Goal: Task Accomplishment & Management: Manage account settings

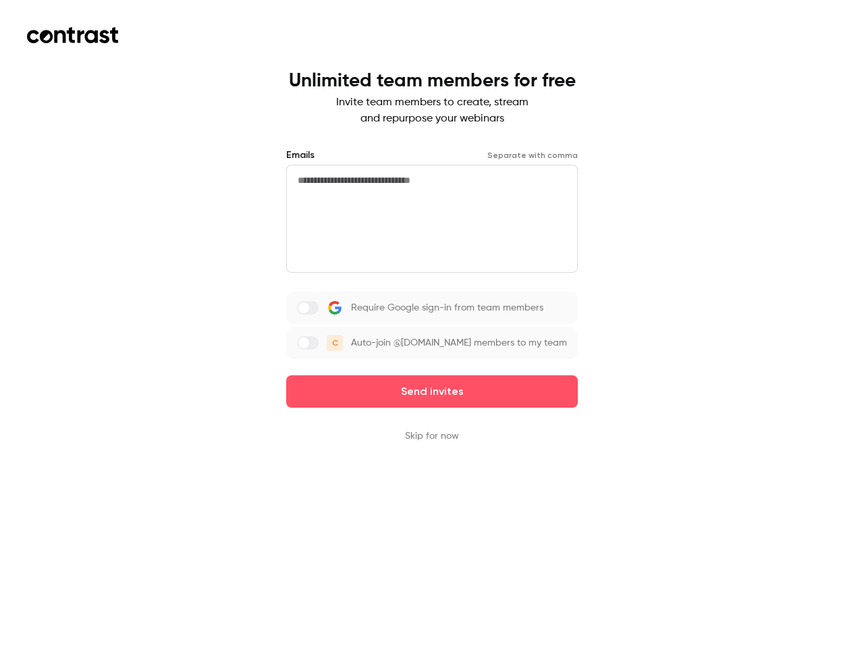
click at [432, 324] on div "Require Google sign-in from team members C Auto-join @[DOMAIN_NAME] members to …" at bounding box center [432, 326] width 292 height 68
click at [432, 392] on button "Send invites" at bounding box center [432, 392] width 292 height 32
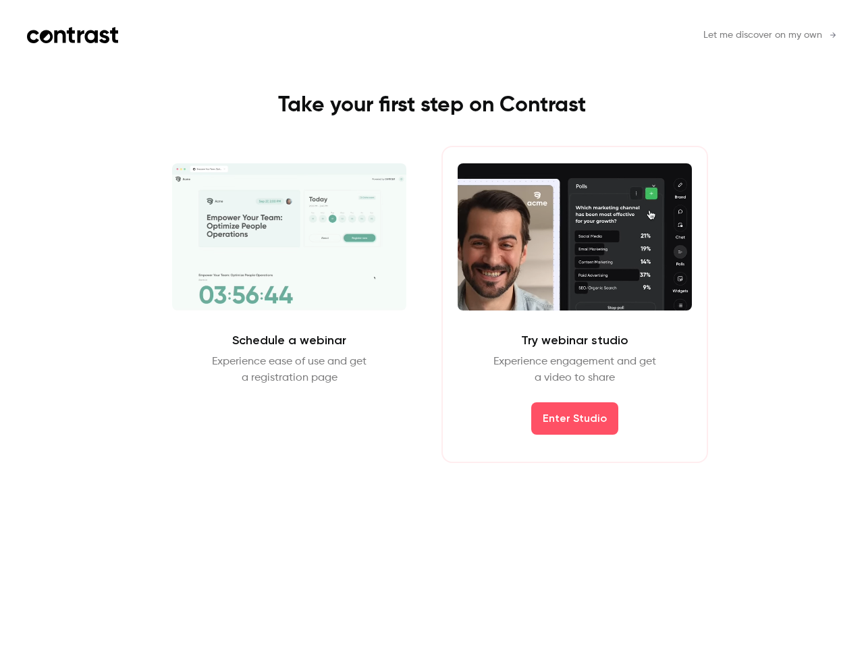
click at [432, 436] on div "Schedule a webinar Experience ease of use and get a registration page Schedule …" at bounding box center [432, 304] width 606 height 317
